Goal: Information Seeking & Learning: Understand process/instructions

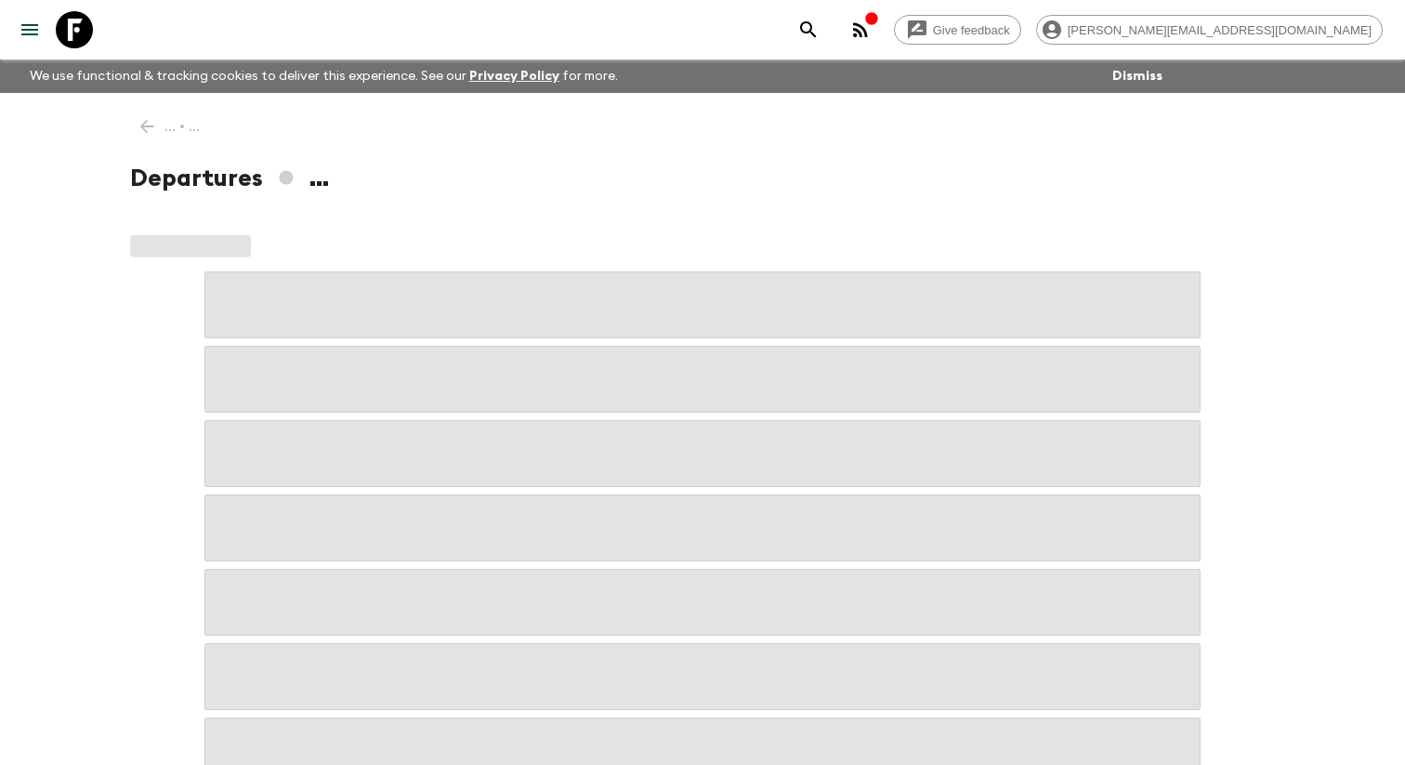
click at [33, 28] on icon "menu" at bounding box center [29, 29] width 17 height 11
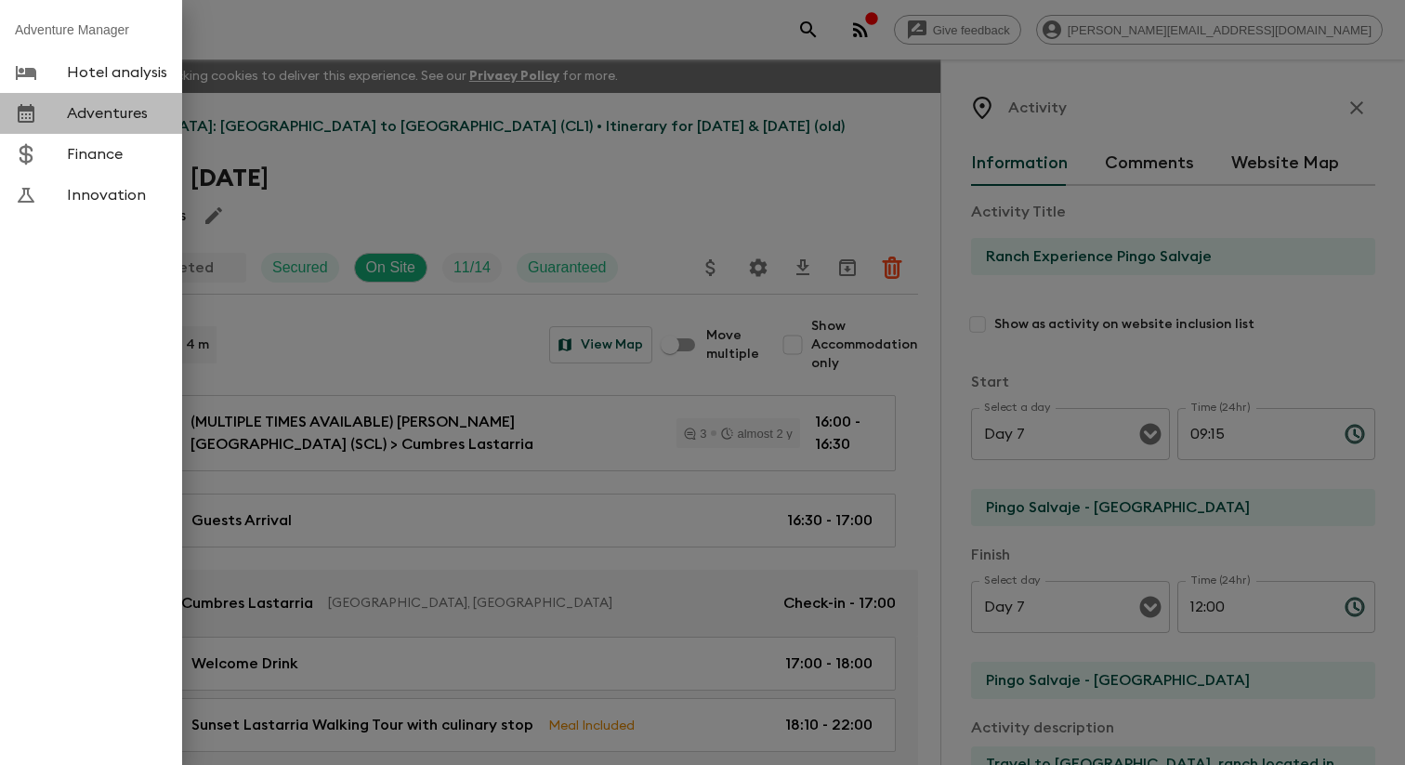
click at [124, 111] on span "Adventures" at bounding box center [117, 113] width 100 height 19
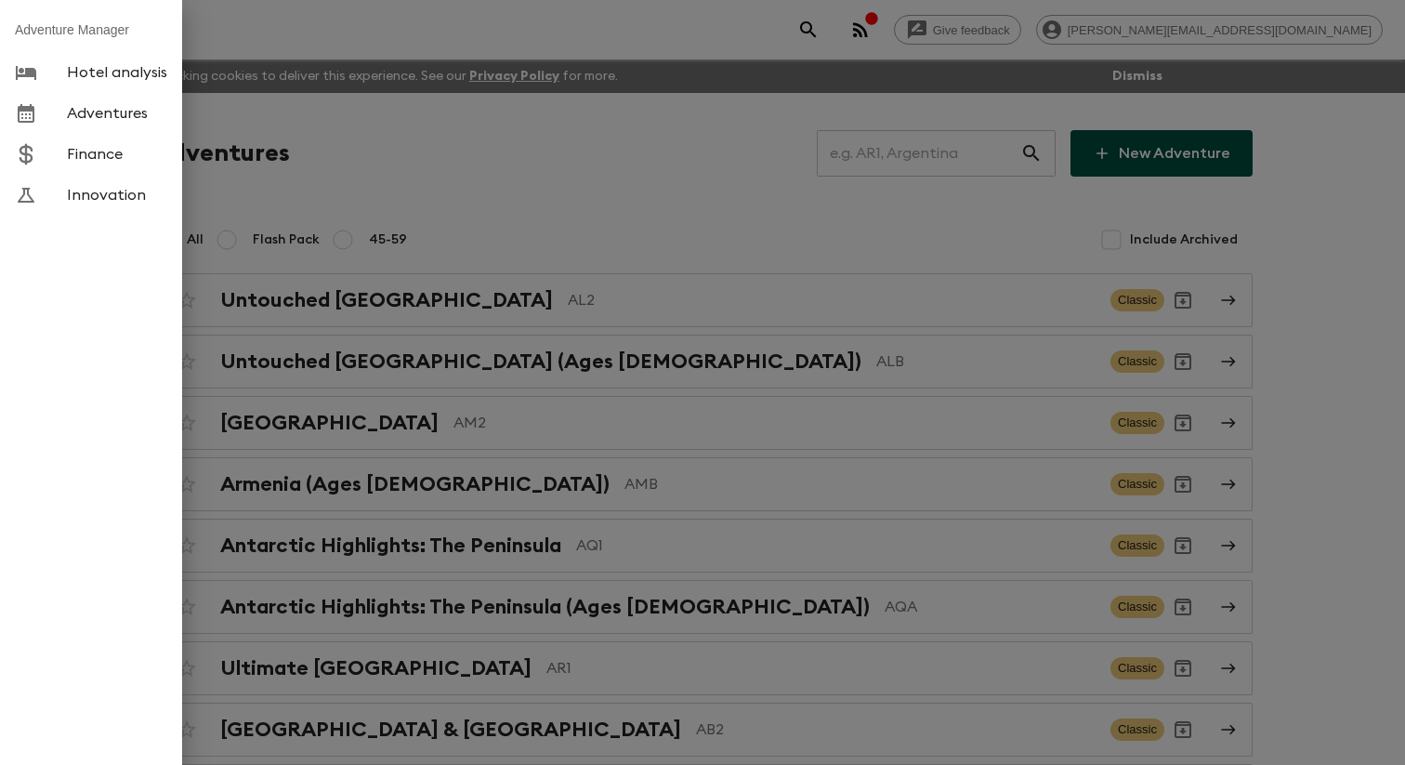
click at [491, 167] on div at bounding box center [702, 382] width 1405 height 765
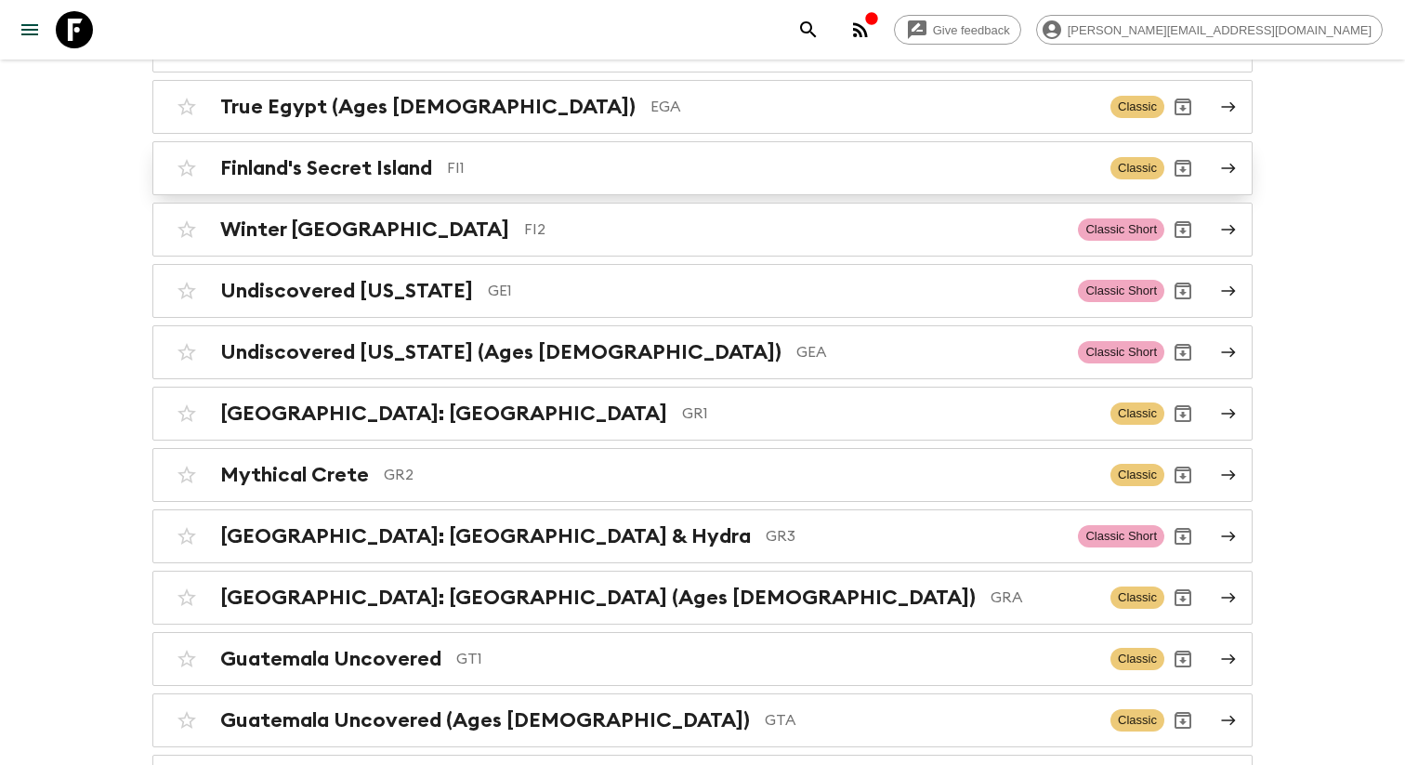
scroll to position [8822, 0]
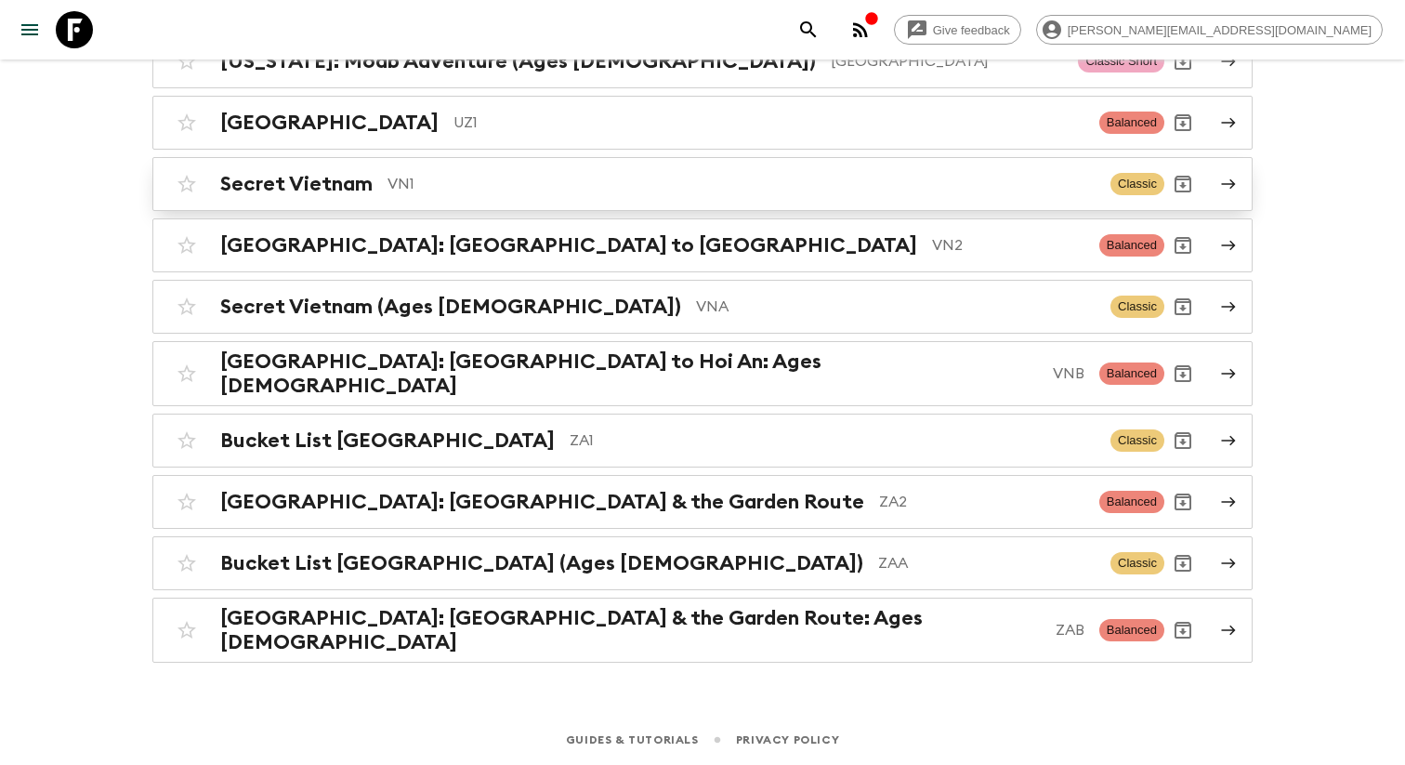
click at [422, 195] on p "VN1" at bounding box center [741, 184] width 708 height 22
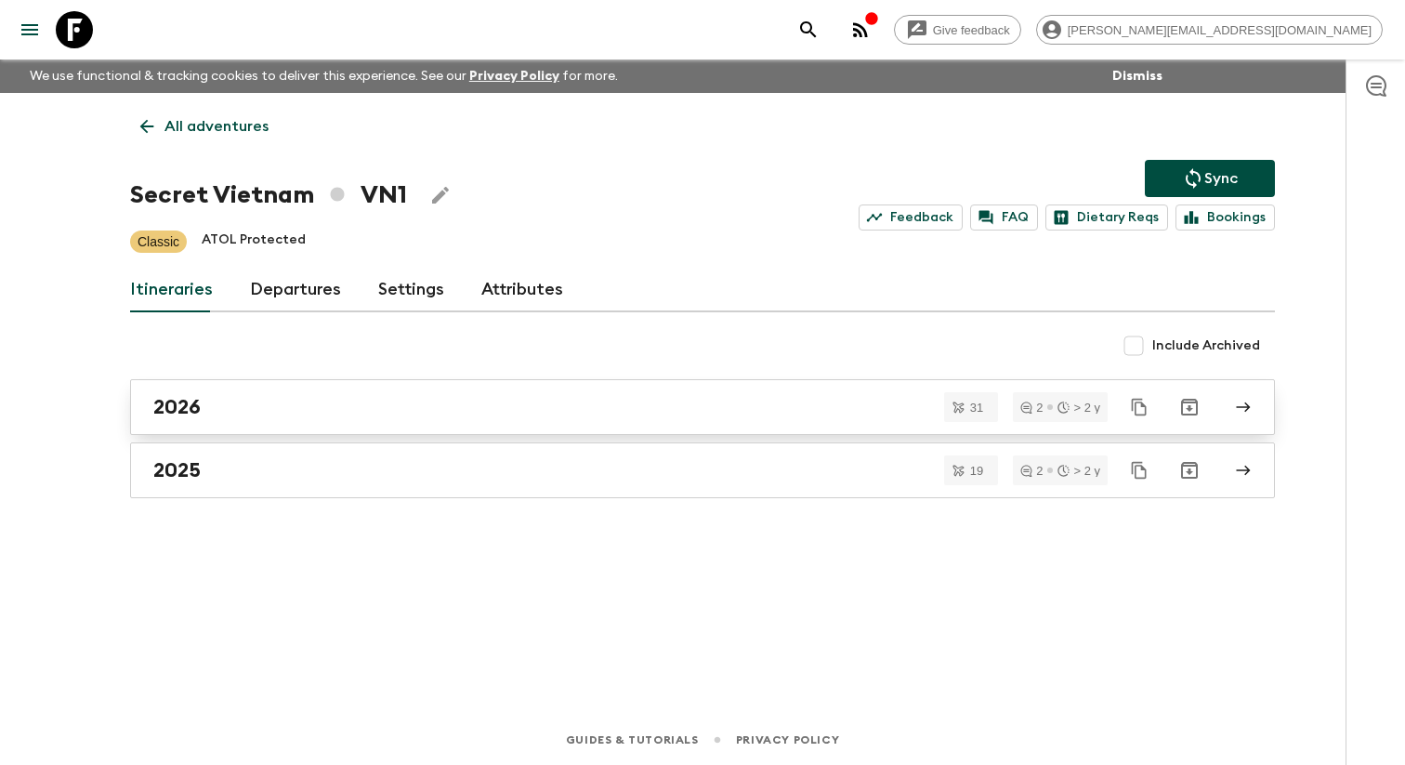
click at [420, 406] on div "2026" at bounding box center [684, 407] width 1063 height 24
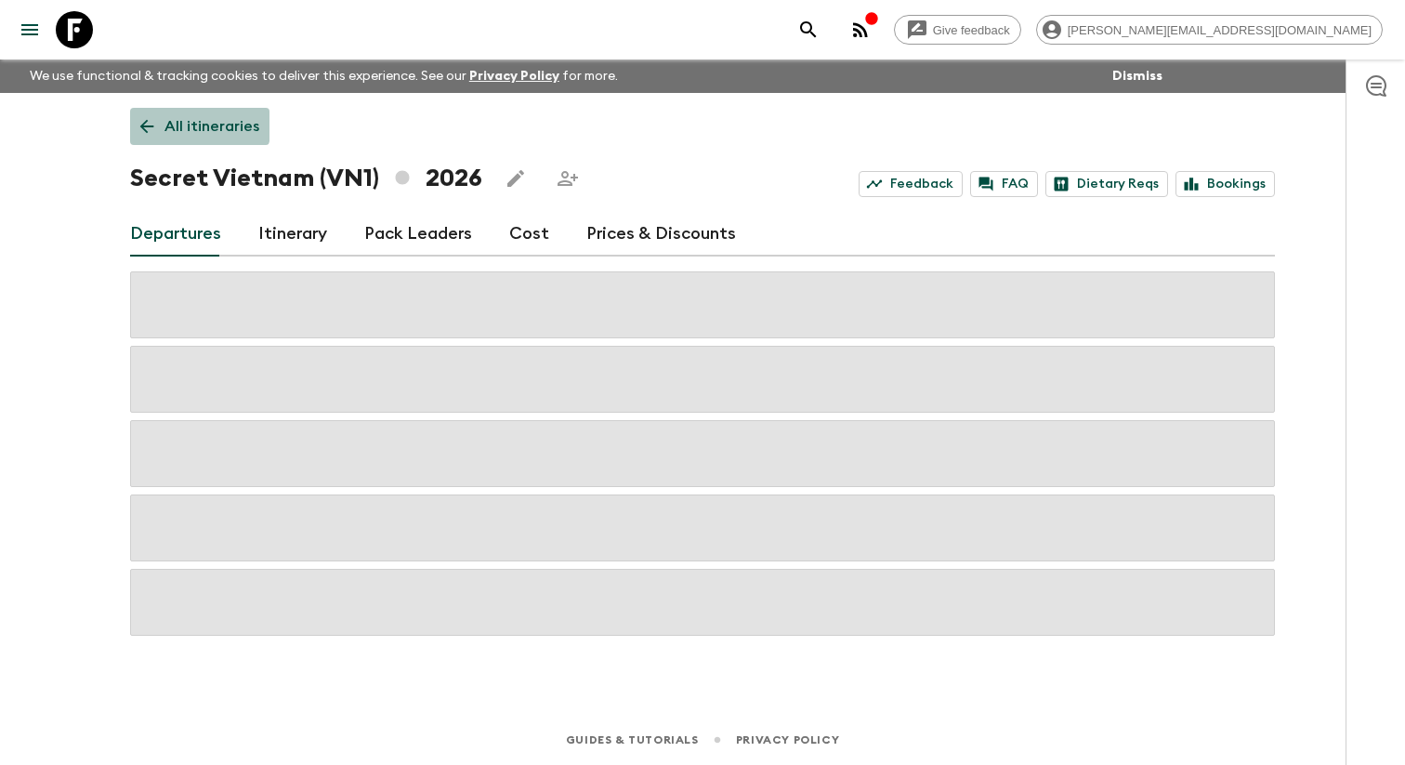
click at [147, 120] on icon at bounding box center [147, 127] width 14 height 14
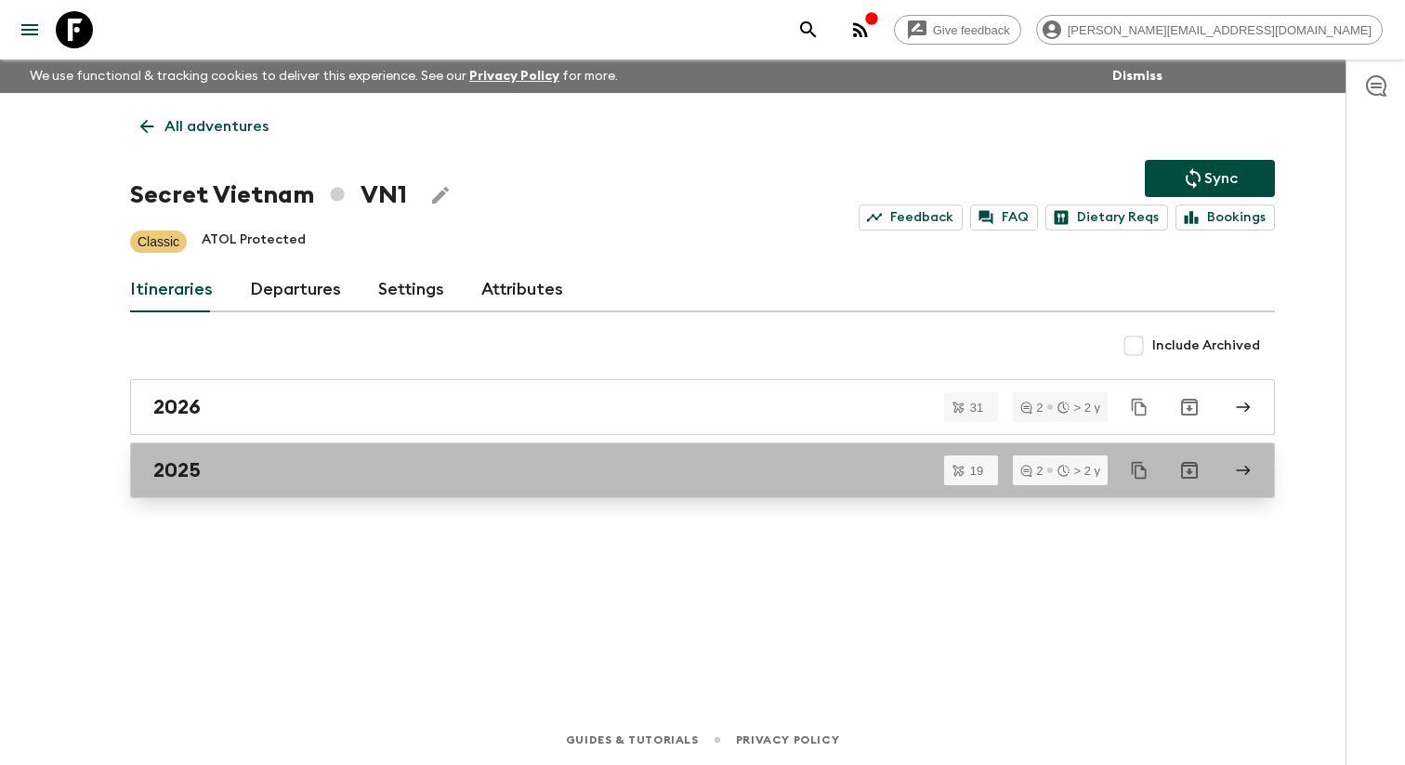
click at [211, 482] on div "2025" at bounding box center [684, 470] width 1063 height 24
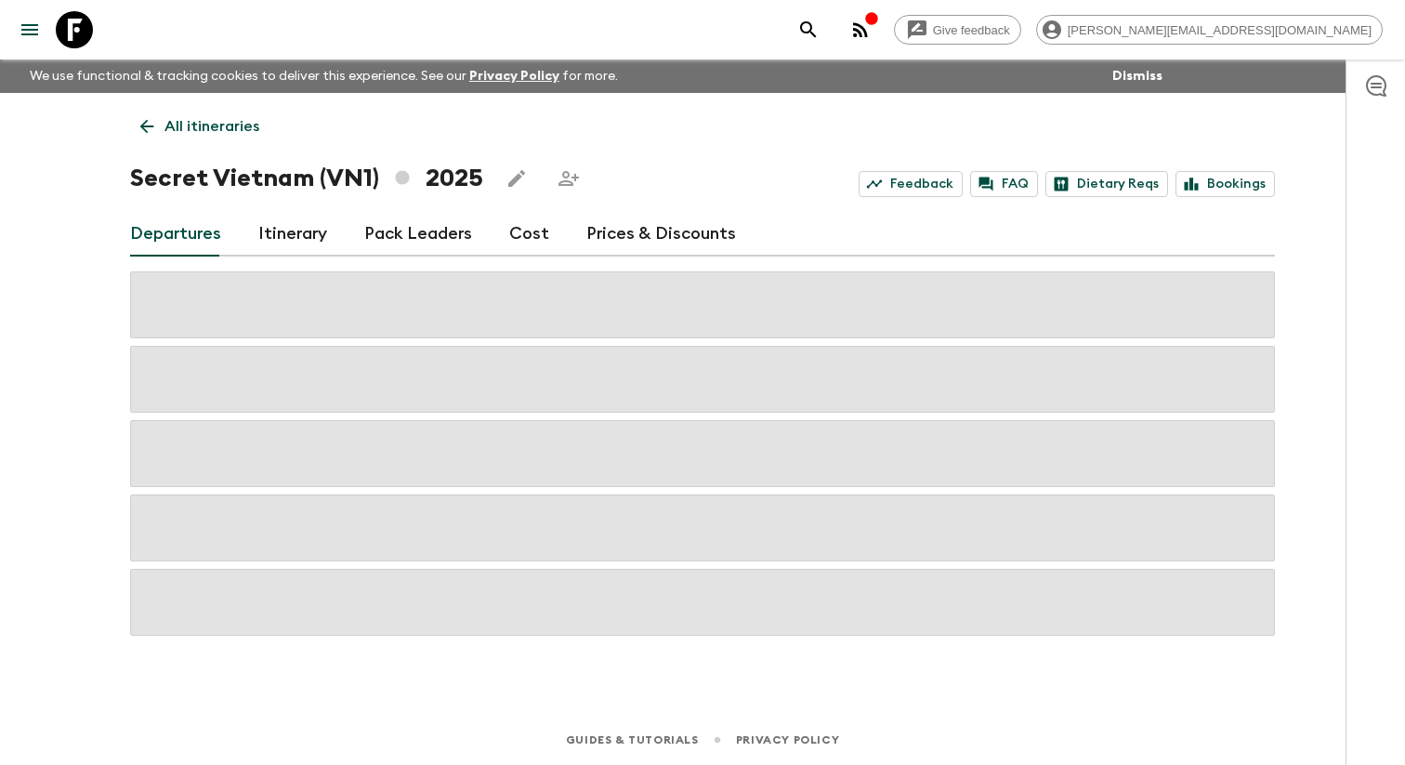
click at [269, 238] on link "Itinerary" at bounding box center [292, 234] width 69 height 45
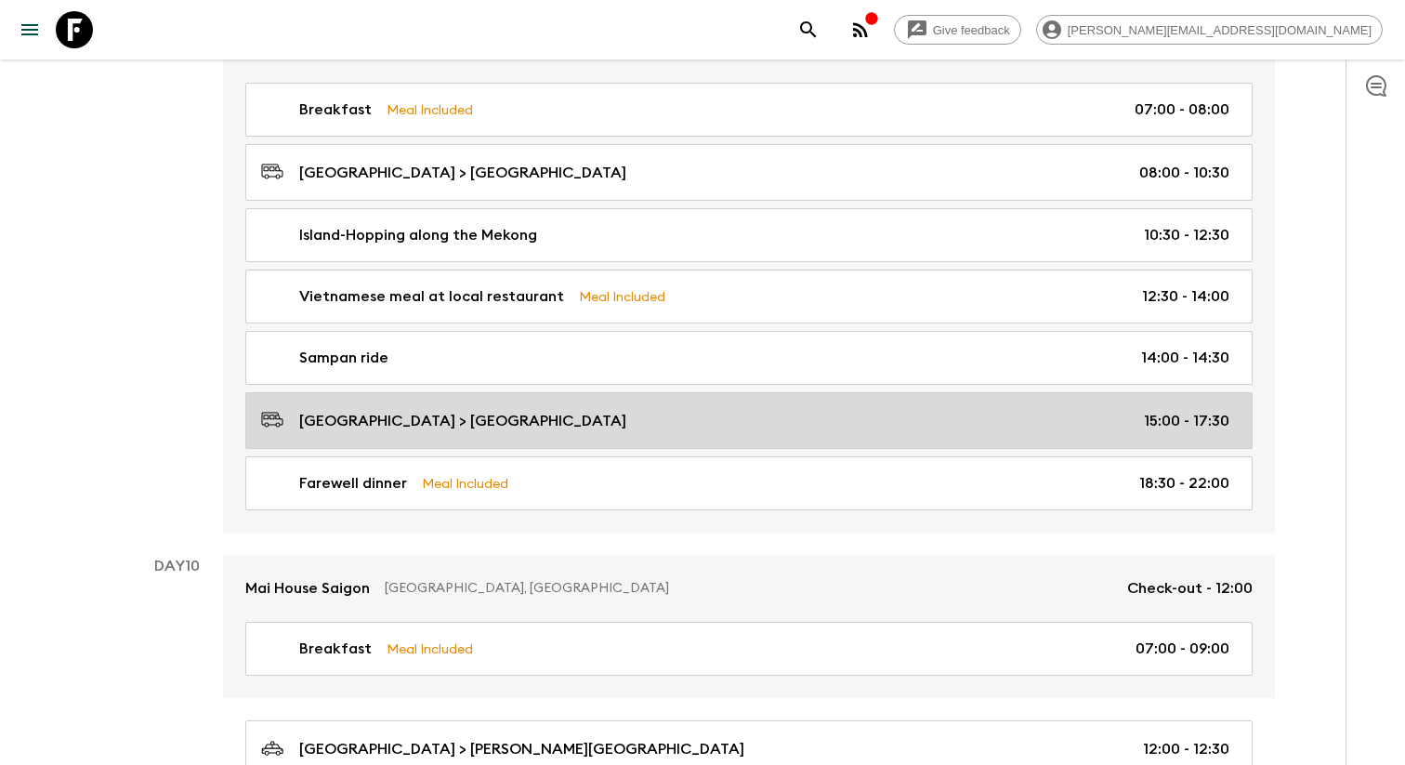
scroll to position [4767, 0]
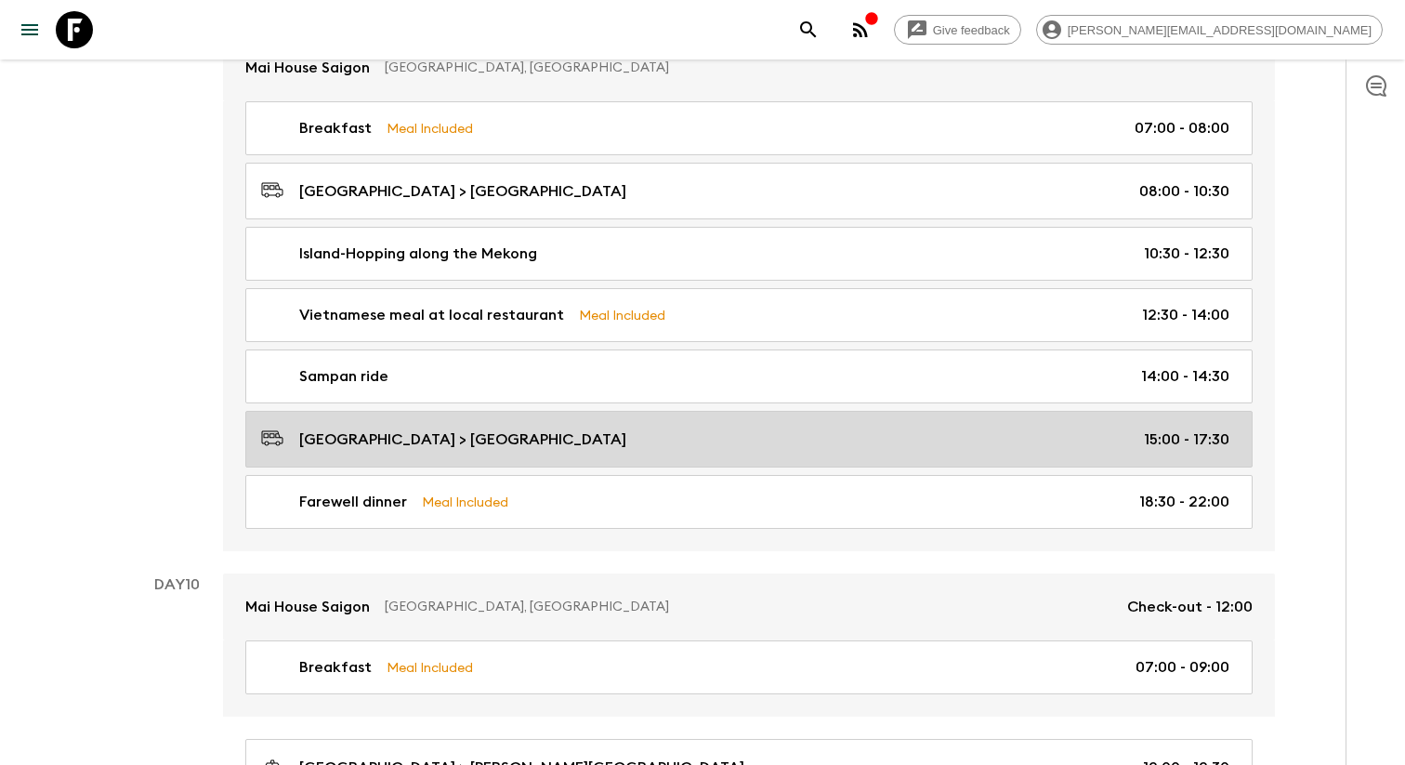
click at [746, 442] on div "[GEOGRAPHIC_DATA] > [GEOGRAPHIC_DATA] 15:00 - 17:30" at bounding box center [745, 438] width 968 height 25
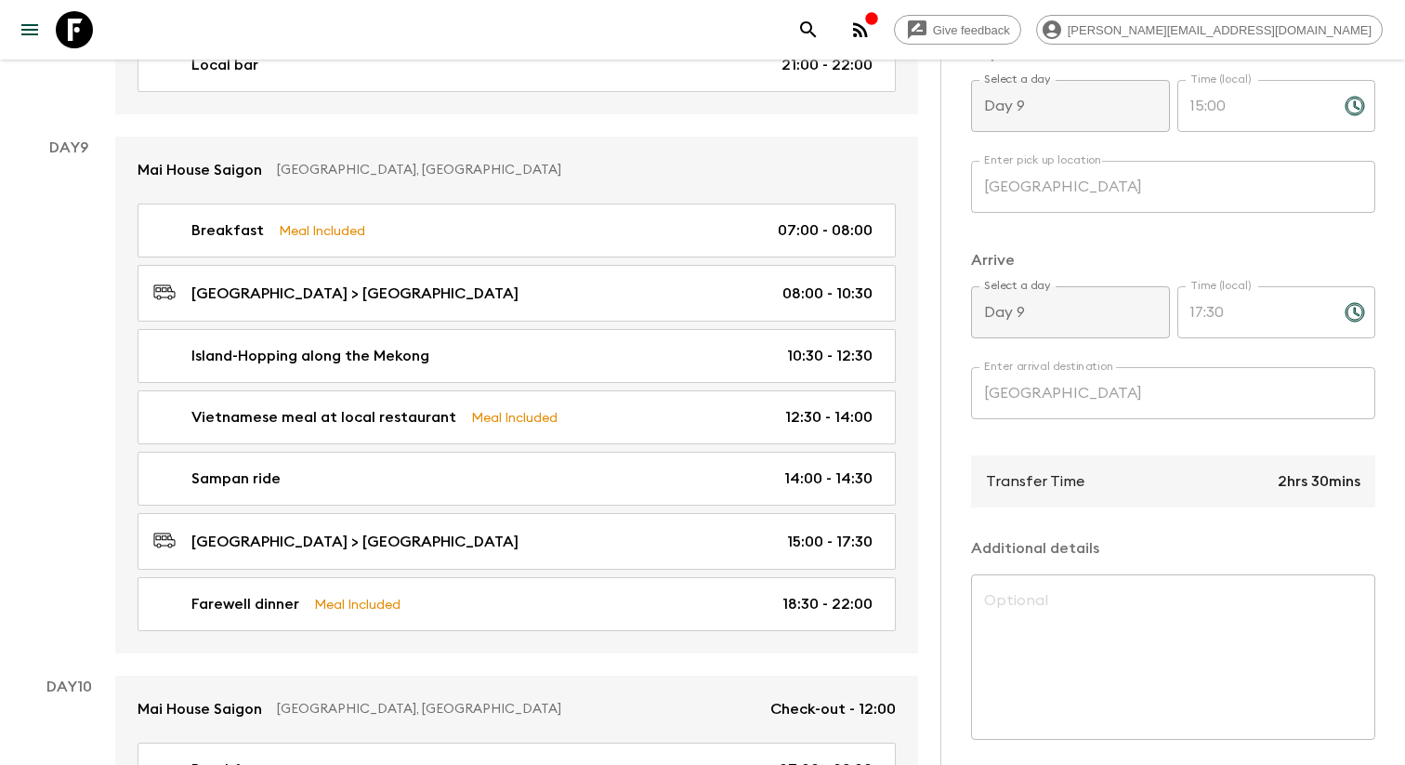
scroll to position [352, 0]
click at [1289, 439] on div "Enter arrival destination [GEOGRAPHIC_DATA] Enter arrival destination ​" at bounding box center [1173, 402] width 404 height 73
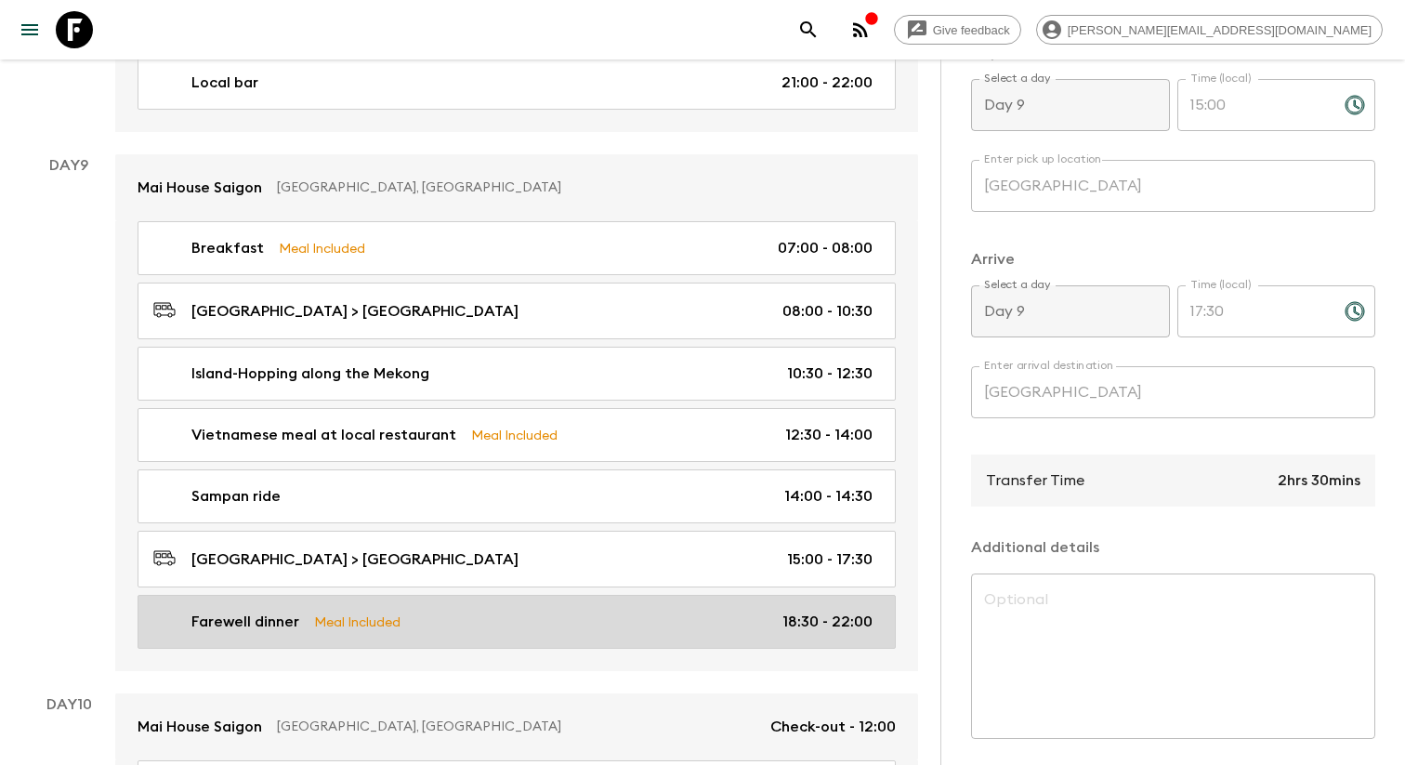
scroll to position [4747, 0]
